Goal: Information Seeking & Learning: Find specific fact

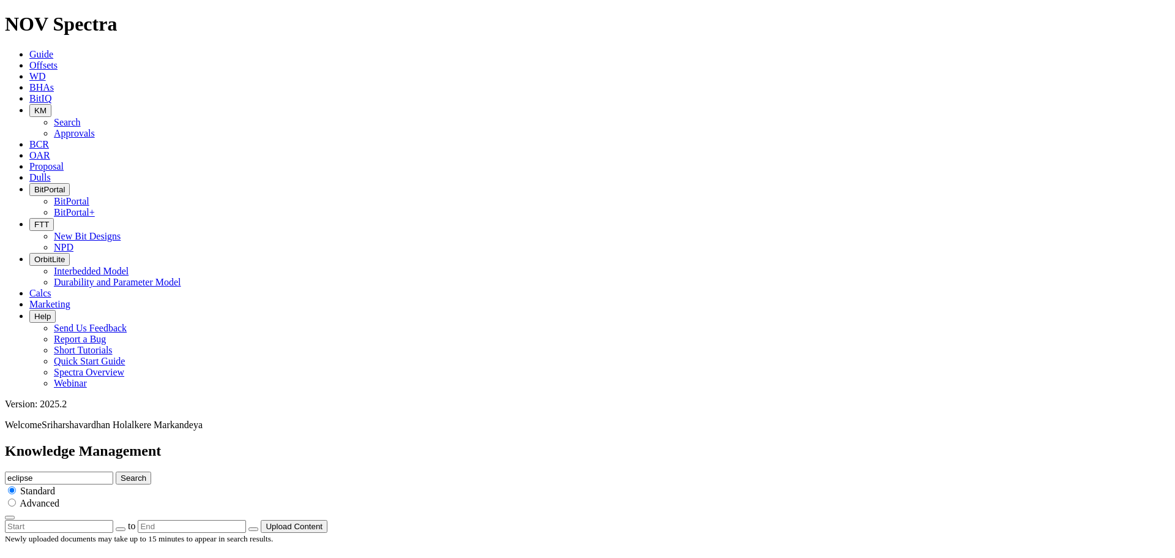
scroll to position [1040, 0]
click at [47, 106] on span "KM" at bounding box center [40, 110] width 12 height 9
click at [81, 117] on link "Search" at bounding box center [67, 122] width 27 height 10
click at [34, 106] on icon "button" at bounding box center [34, 110] width 0 height 9
click at [81, 117] on link "Search" at bounding box center [67, 122] width 27 height 10
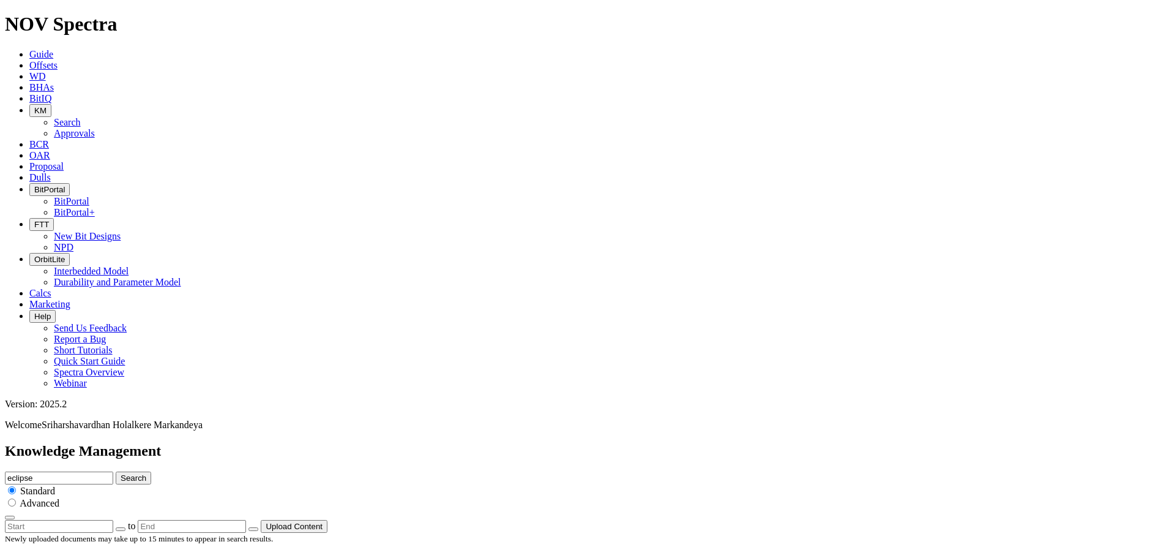
scroll to position [0, 0]
click at [113, 471] on input "eclipse" at bounding box center [59, 477] width 108 height 13
type input "e"
type input "4330"
click at [116, 471] on button "Search" at bounding box center [133, 477] width 35 height 13
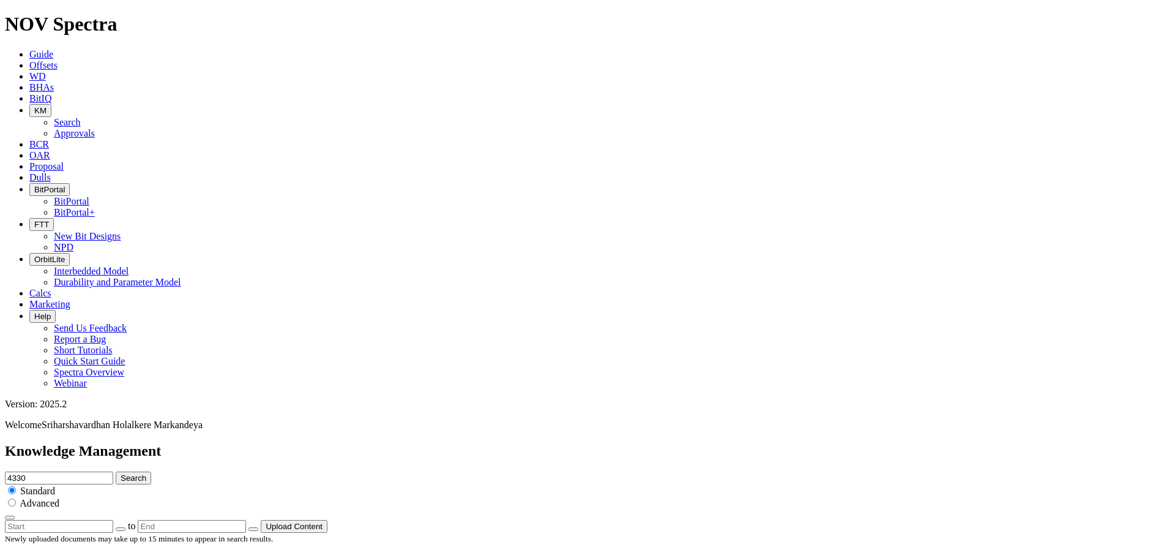
click at [113, 471] on input "4330" at bounding box center [59, 477] width 108 height 13
type input "4330 high"
click at [116, 471] on button "Search" at bounding box center [133, 477] width 35 height 13
click at [113, 471] on input "4330 high" at bounding box center [59, 477] width 108 height 13
type input "4"
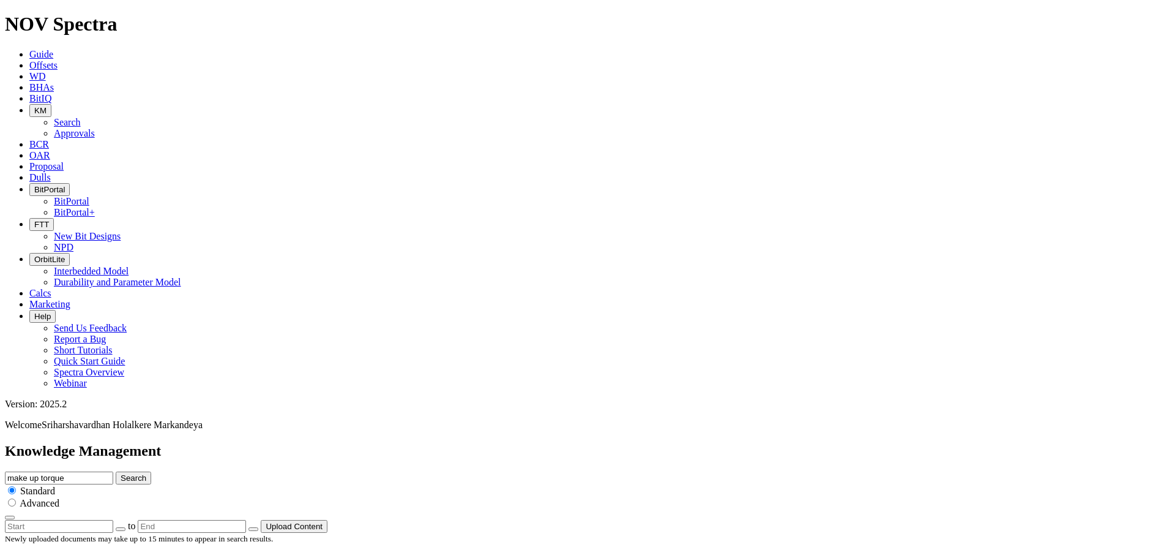
type input "make up torque"
click at [116, 471] on button "Search" at bounding box center [133, 477] width 35 height 13
